Goal: Navigation & Orientation: Find specific page/section

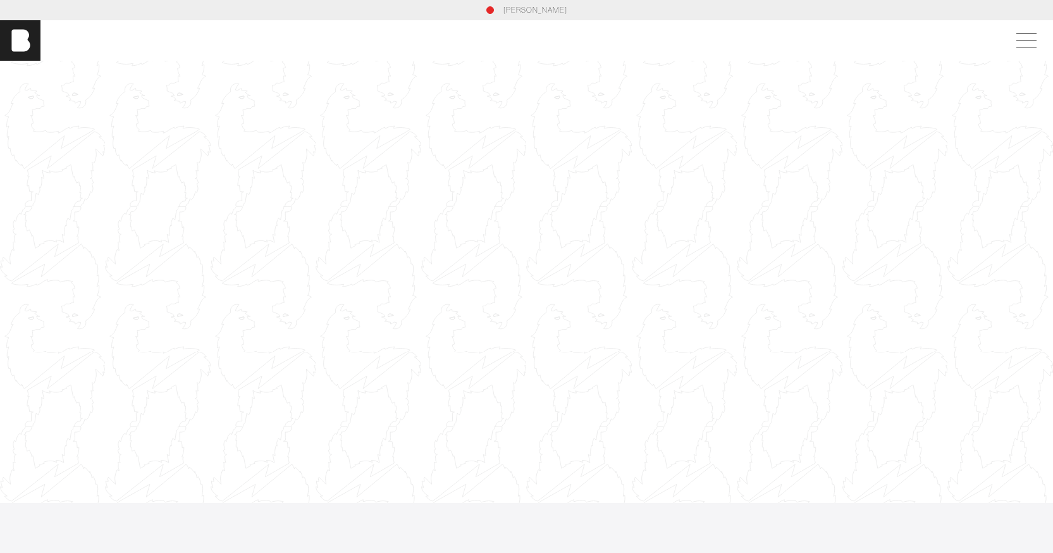
drag, startPoint x: 189, startPoint y: 46, endPoint x: 180, endPoint y: 45, distance: 8.9
click at [189, 46] on div "[PERSON_NAME]" at bounding box center [526, 40] width 1053 height 40
click at [12, 45] on img at bounding box center [20, 40] width 40 height 40
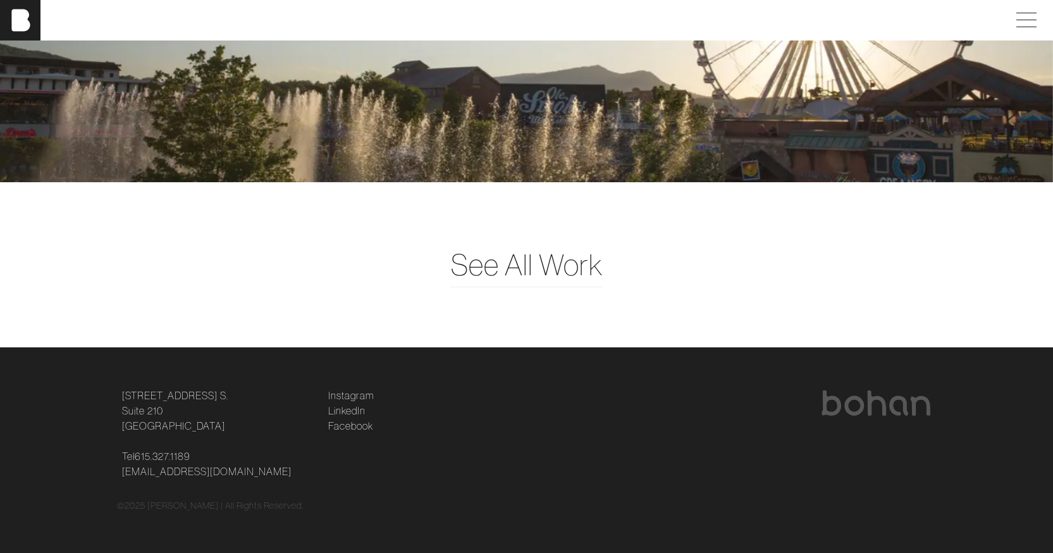
scroll to position [3306, 0]
click at [508, 278] on span "See All Work" at bounding box center [527, 265] width 152 height 44
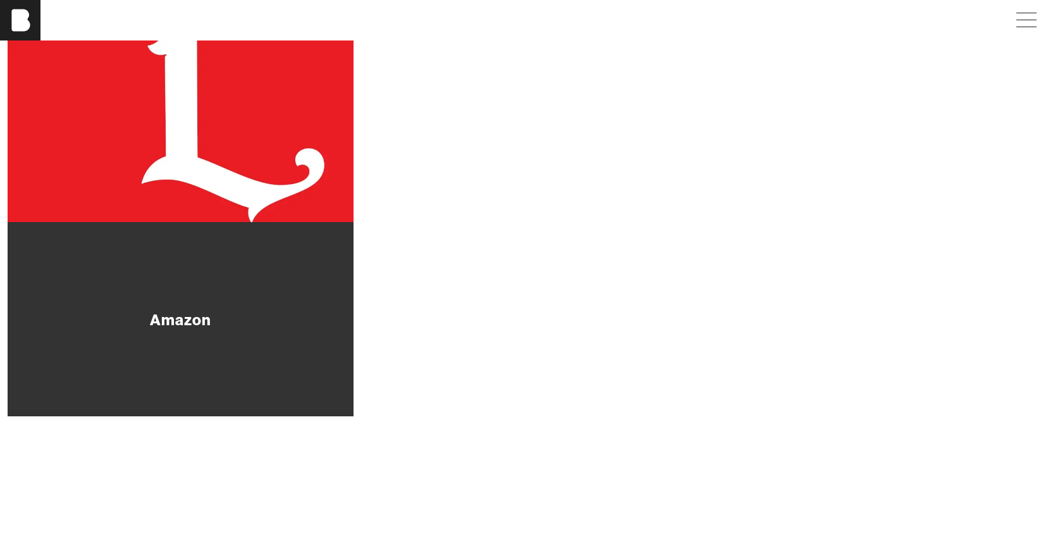
scroll to position [569, 0]
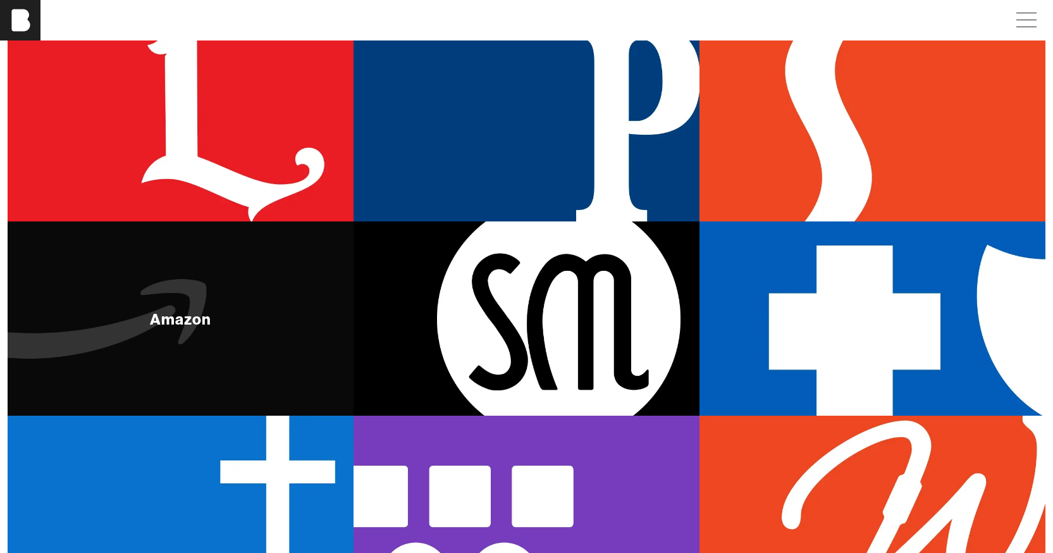
click at [114, 356] on div "Amazon" at bounding box center [181, 318] width 346 height 195
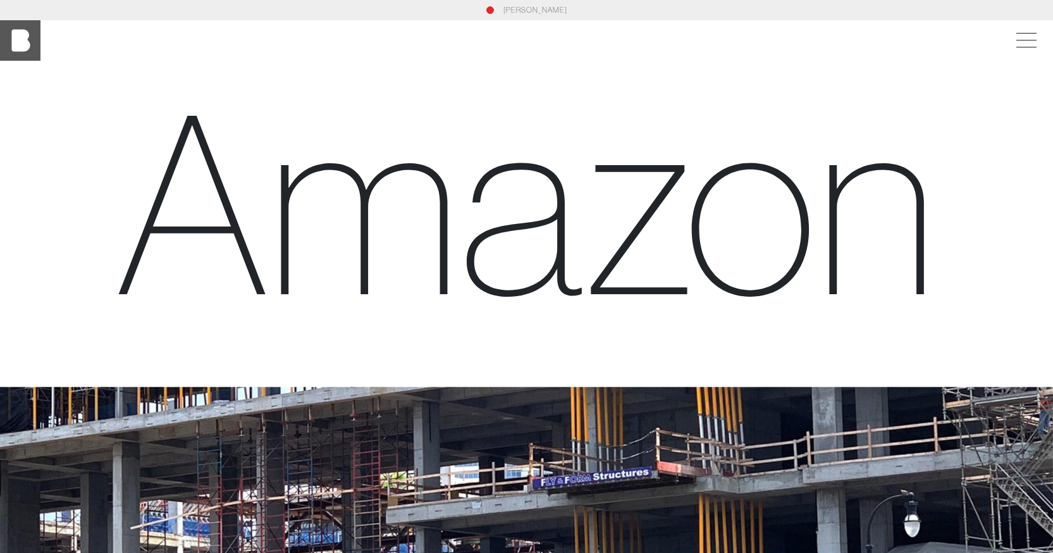
click at [18, 47] on img at bounding box center [20, 40] width 40 height 40
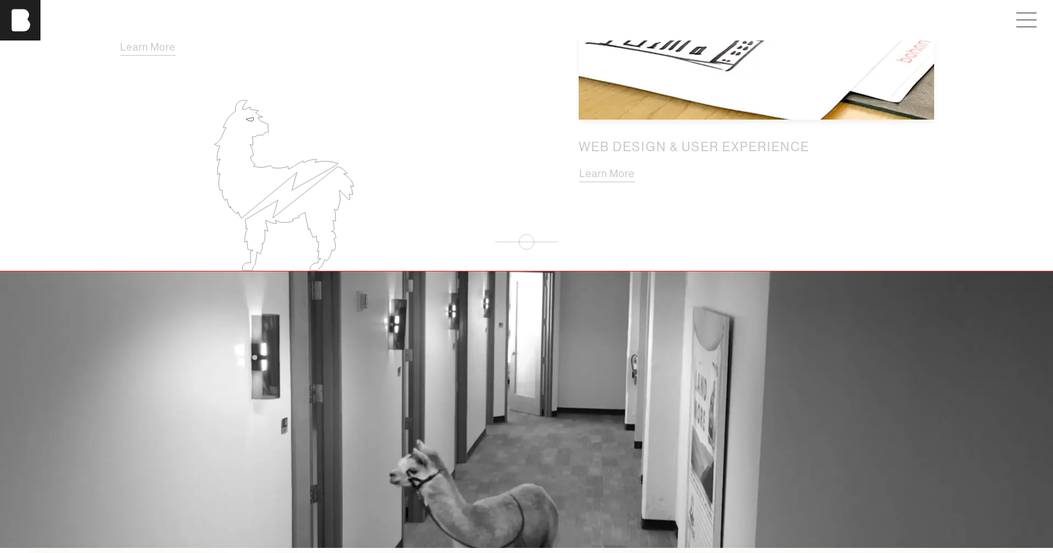
scroll to position [2024, 0]
